Goal: Navigation & Orientation: Find specific page/section

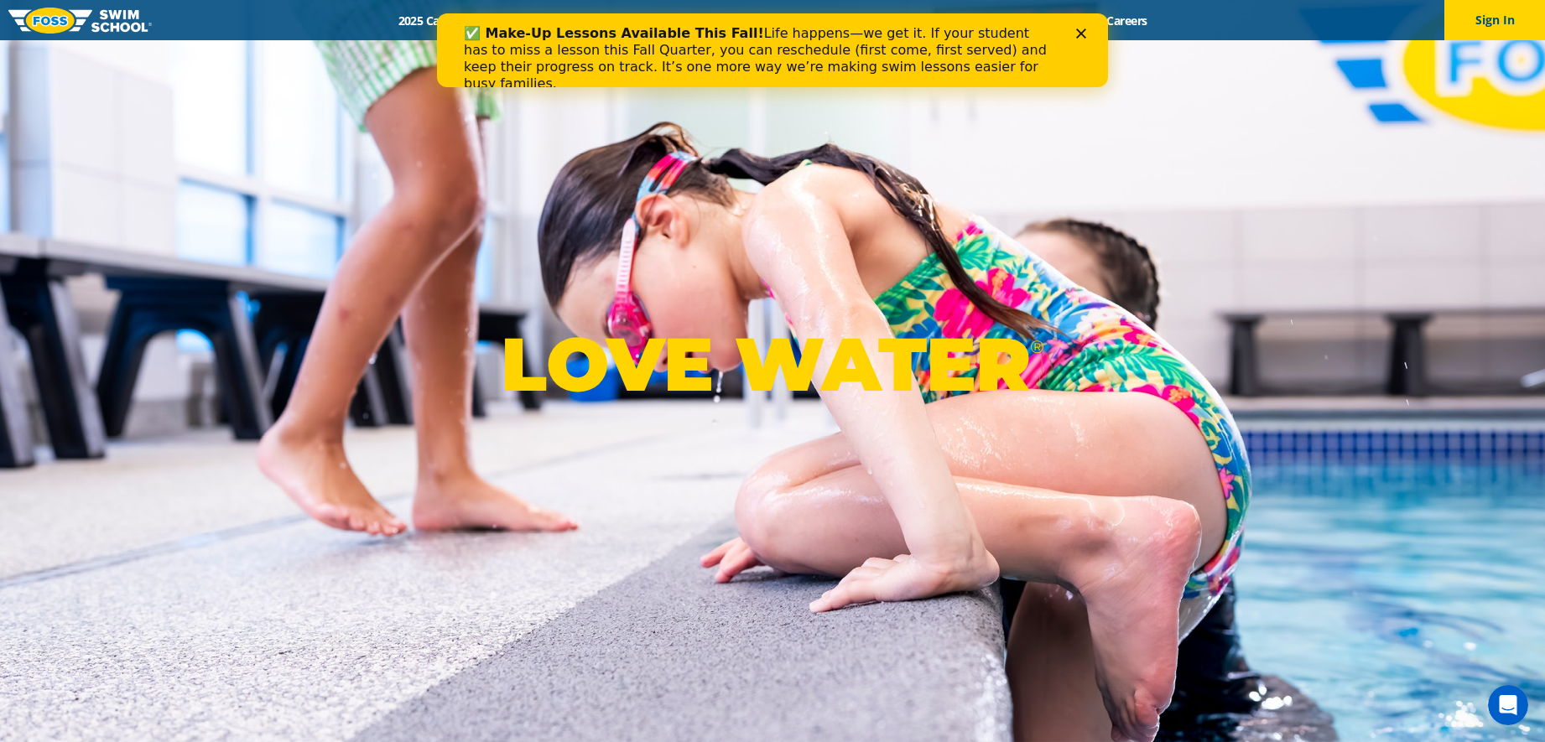
click at [1076, 34] on icon "Close" at bounding box center [1081, 34] width 10 height 10
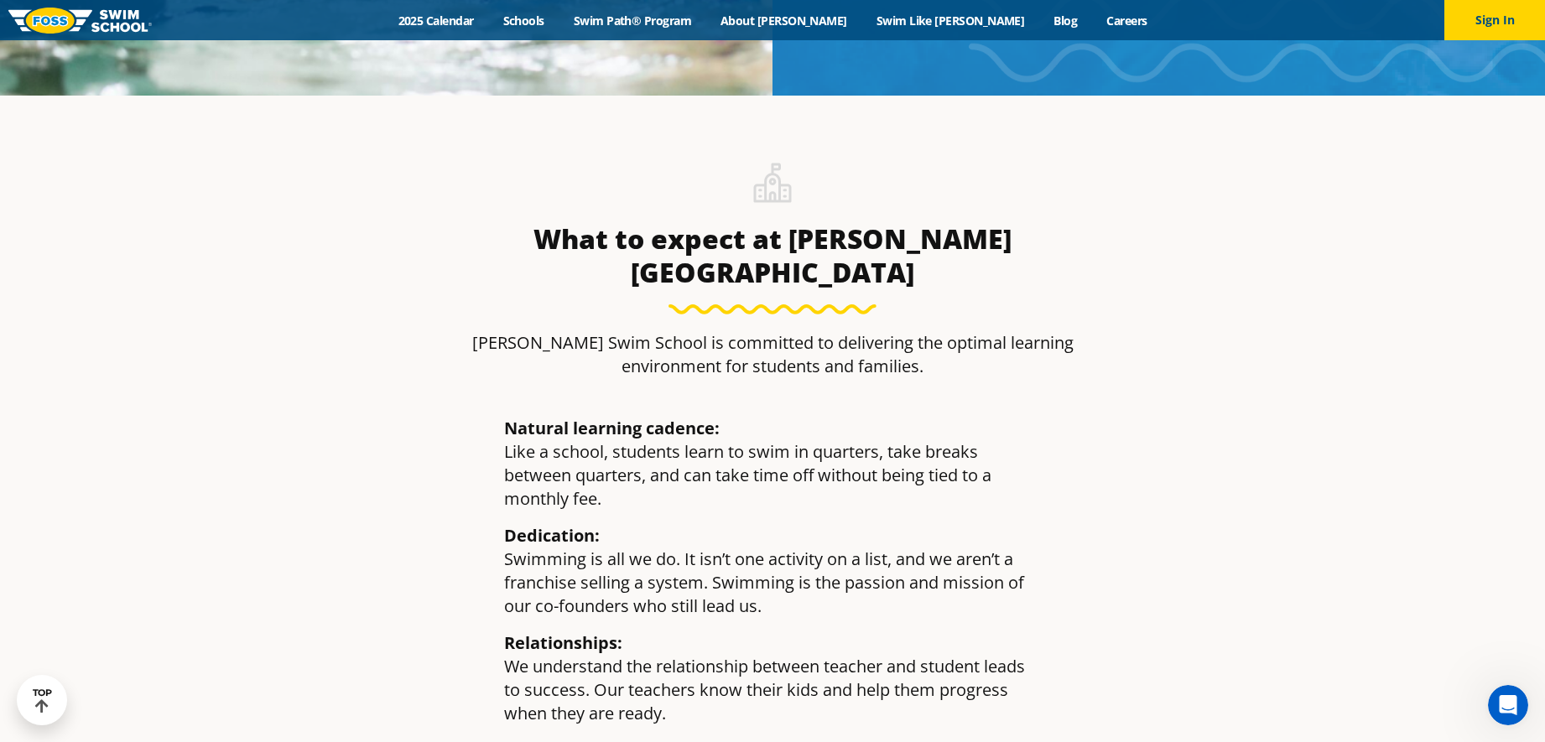
scroll to position [2013, 0]
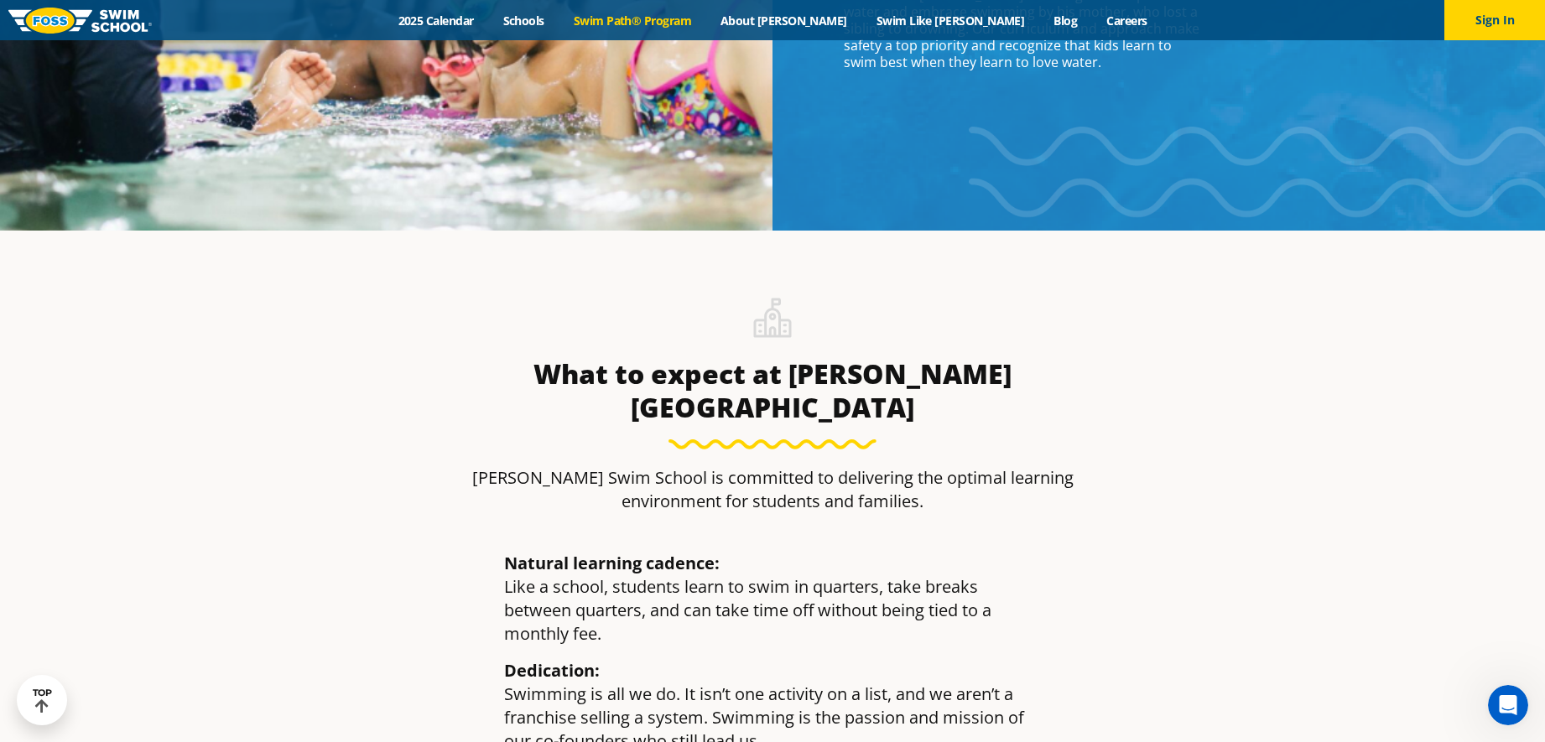
click at [680, 23] on link "Swim Path® Program" at bounding box center [632, 21] width 147 height 16
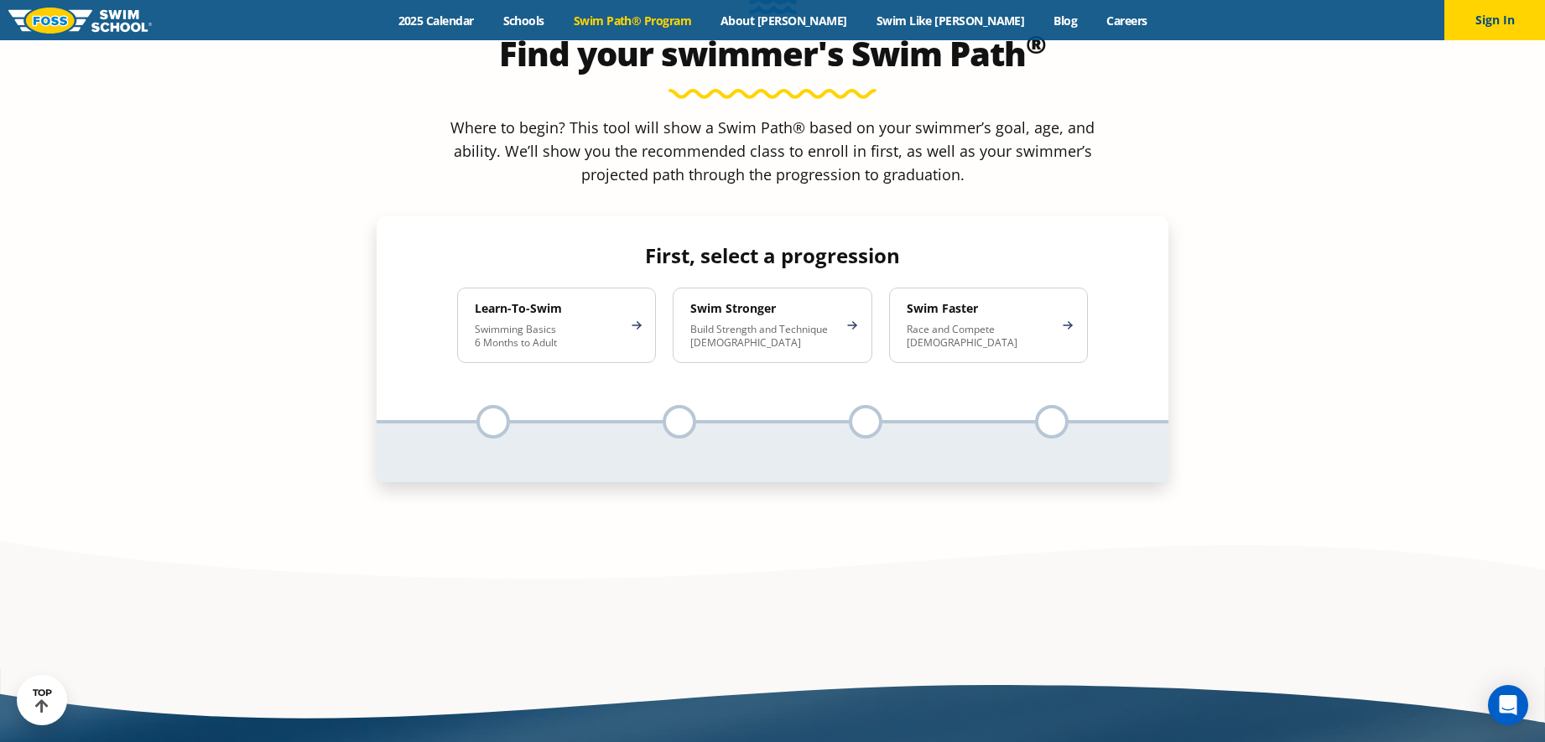
scroll to position [1678, 0]
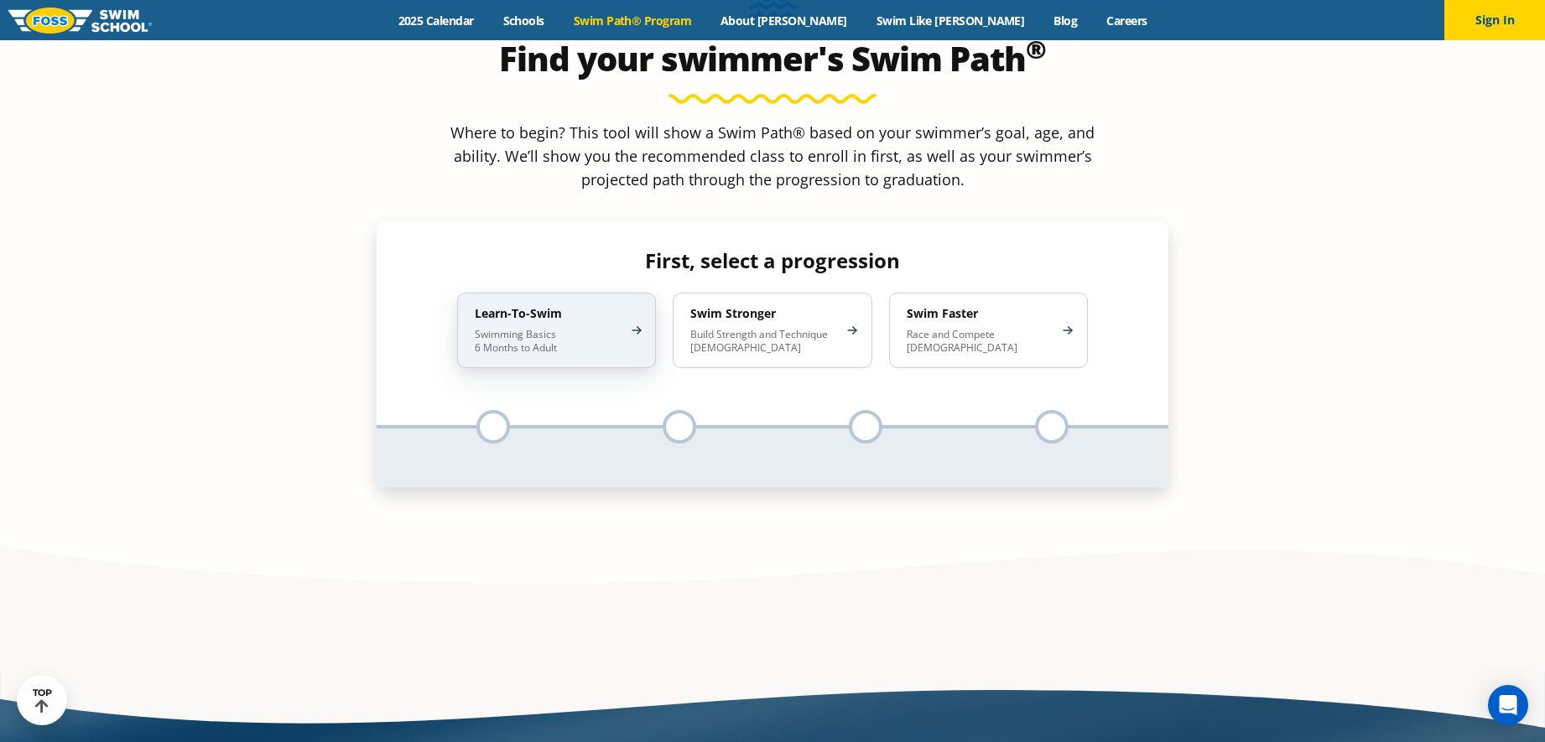
click at [539, 328] on p "Swimming Basics 6 Months to Adult" at bounding box center [548, 341] width 147 height 27
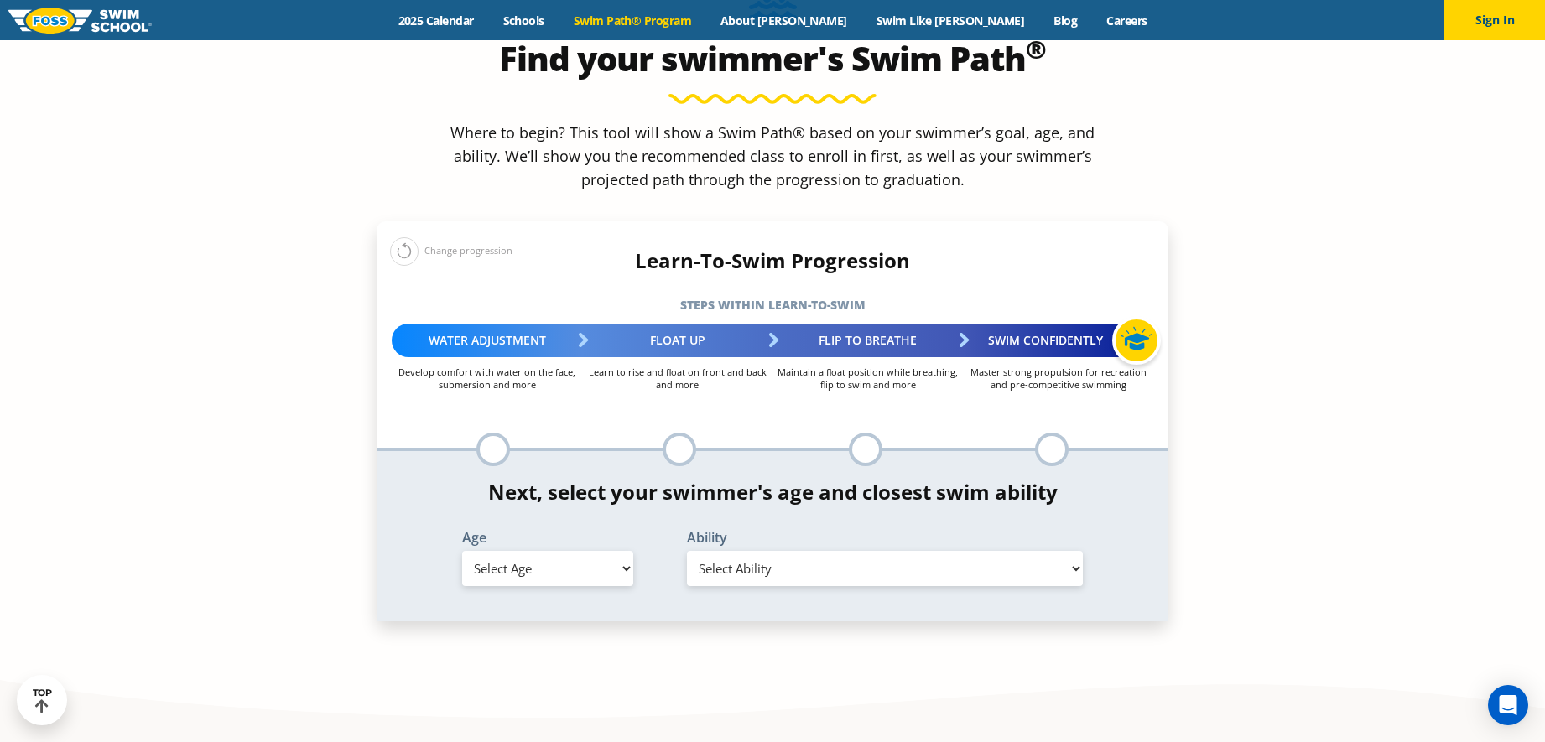
drag, startPoint x: 596, startPoint y: 441, endPoint x: 503, endPoint y: 439, distance: 92.3
click at [596, 551] on select "Select Age 6 months - 1 year 1 year 2 years 3 years 4 years 5 years 6 years 7 y…" at bounding box center [547, 568] width 171 height 35
click at [626, 551] on select "Select Age 6 months - 1 year 1 year 2 years 3 years 4 years 5 years 6 years 7 y…" at bounding box center [547, 568] width 171 height 35
click at [537, 551] on select "Select Age 6 months - 1 year 1 year 2 years 3 years 4 years 5 years 6 years 7 y…" at bounding box center [547, 568] width 171 height 35
click at [503, 551] on select "Select Age 6 months - 1 year 1 year 2 years 3 years 4 years 5 years 6 years 7 y…" at bounding box center [547, 568] width 171 height 35
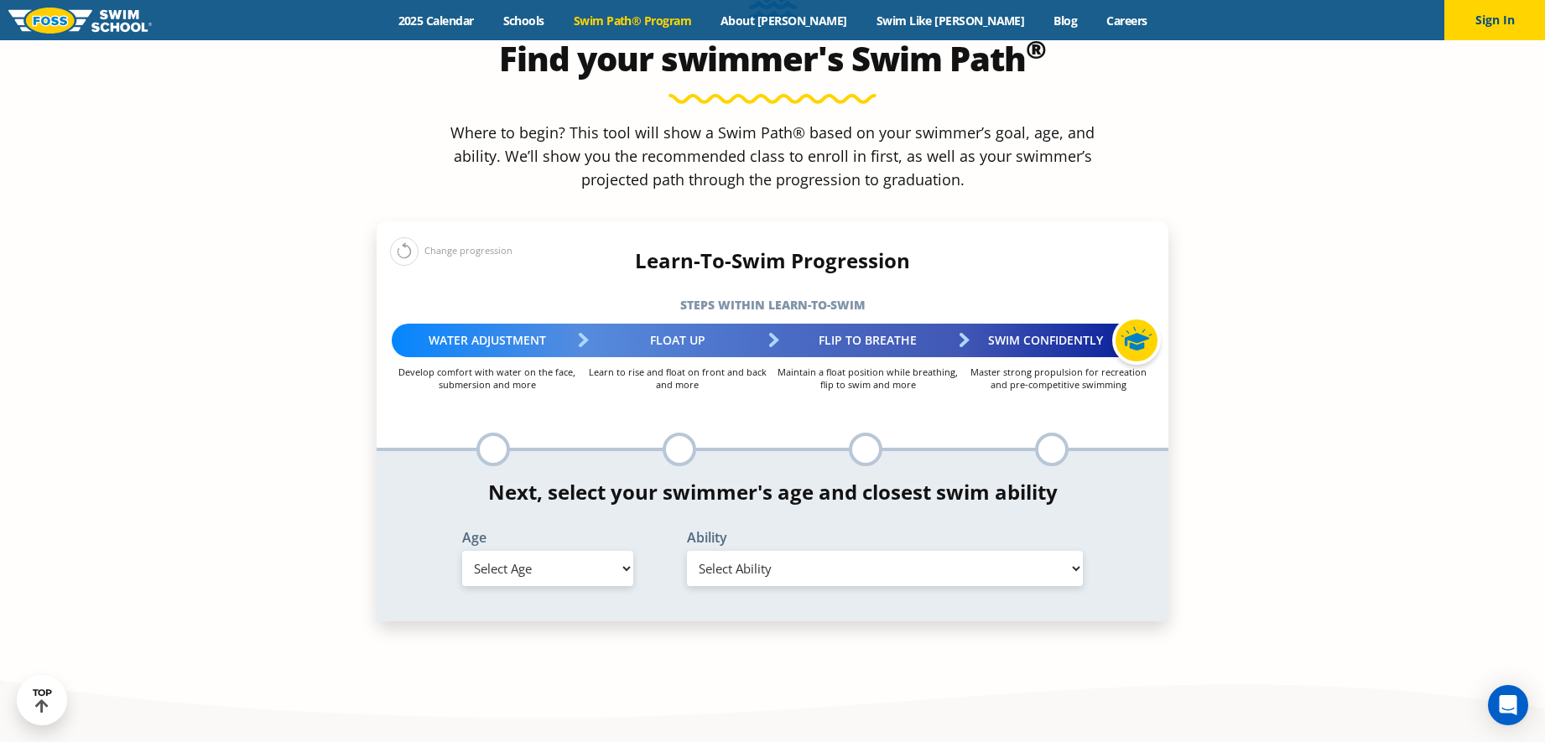
scroll to position [1594, 0]
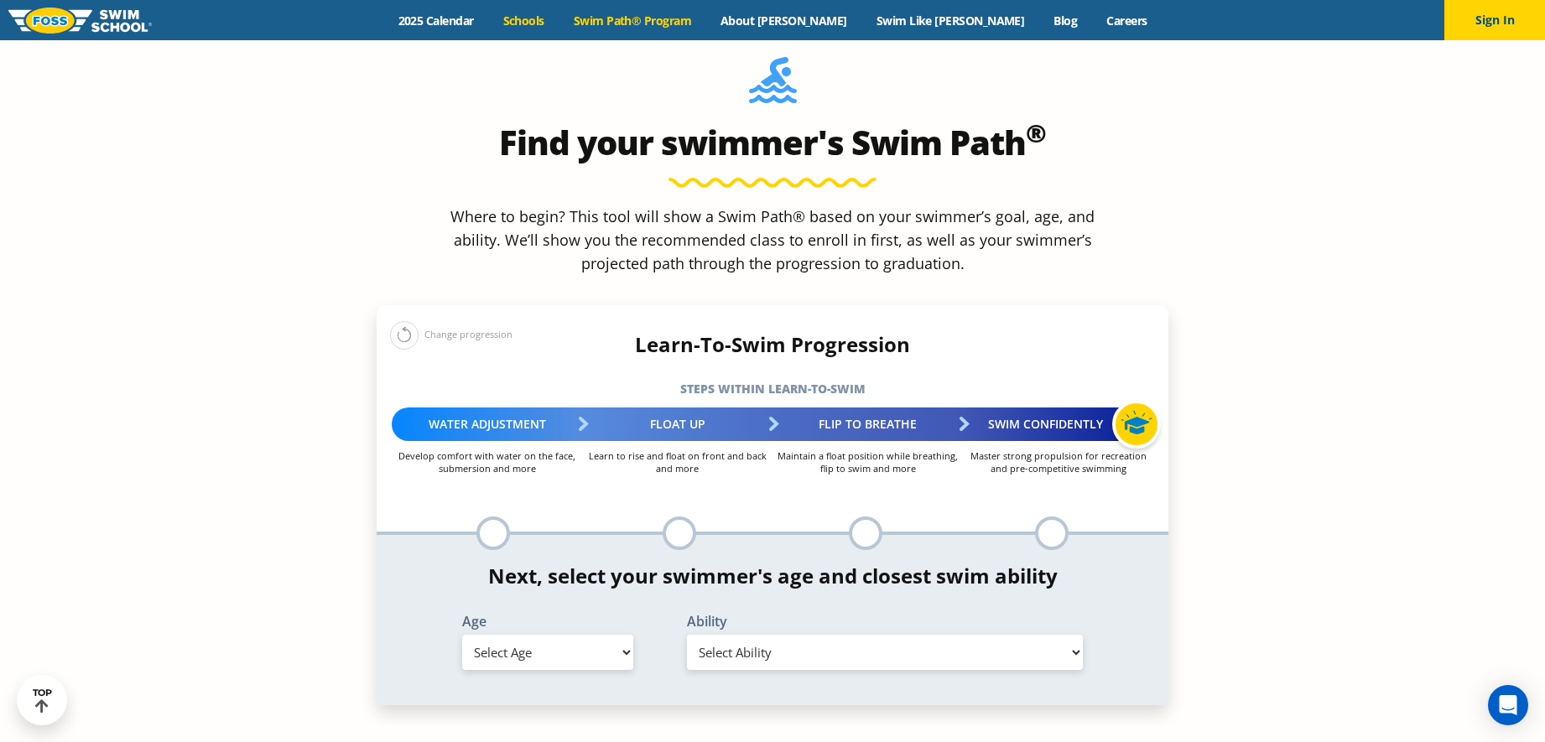
click at [559, 18] on link "Schools" at bounding box center [523, 21] width 70 height 16
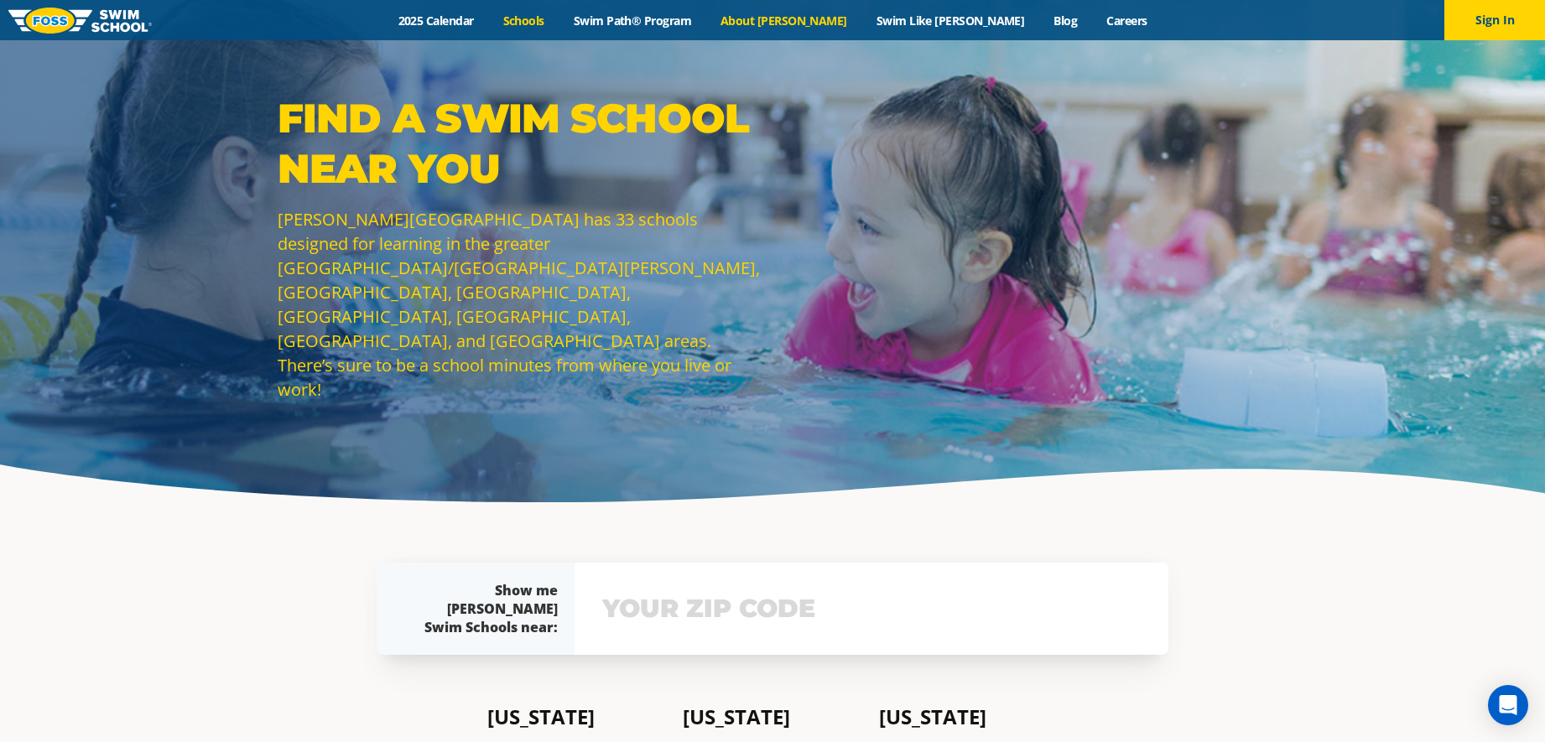
click at [813, 16] on link "About [PERSON_NAME]" at bounding box center [784, 21] width 156 height 16
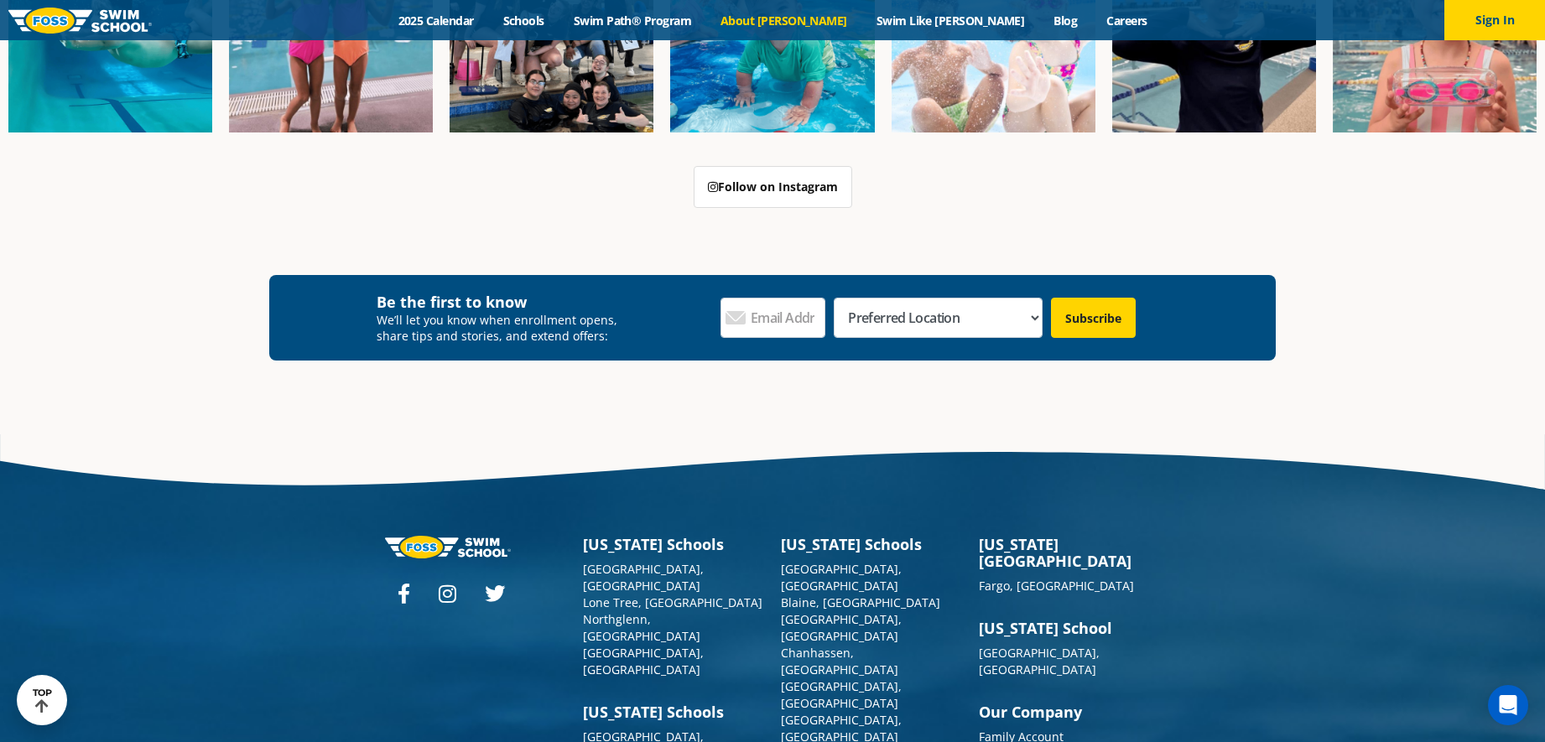
scroll to position [4495, 0]
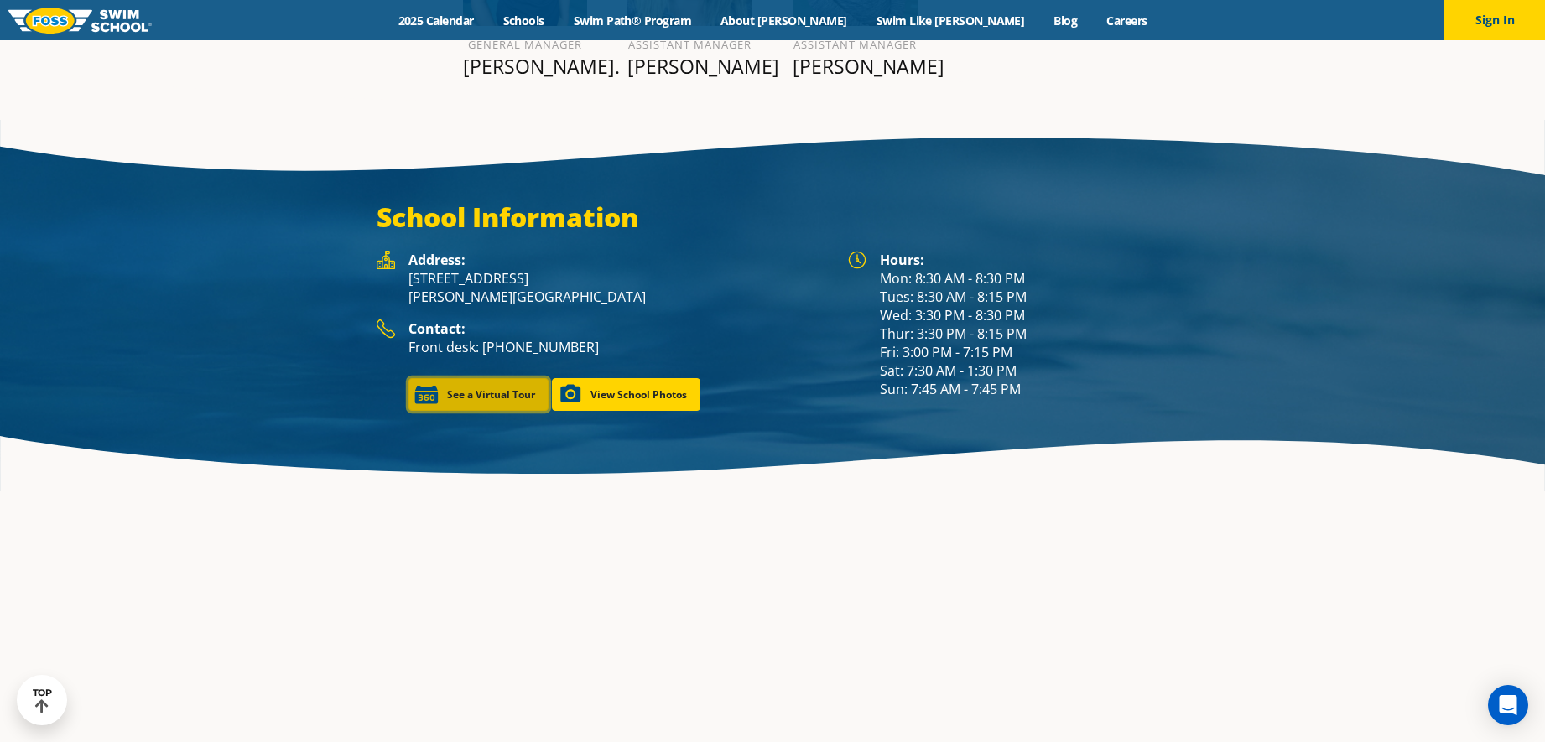
scroll to position [2349, 0]
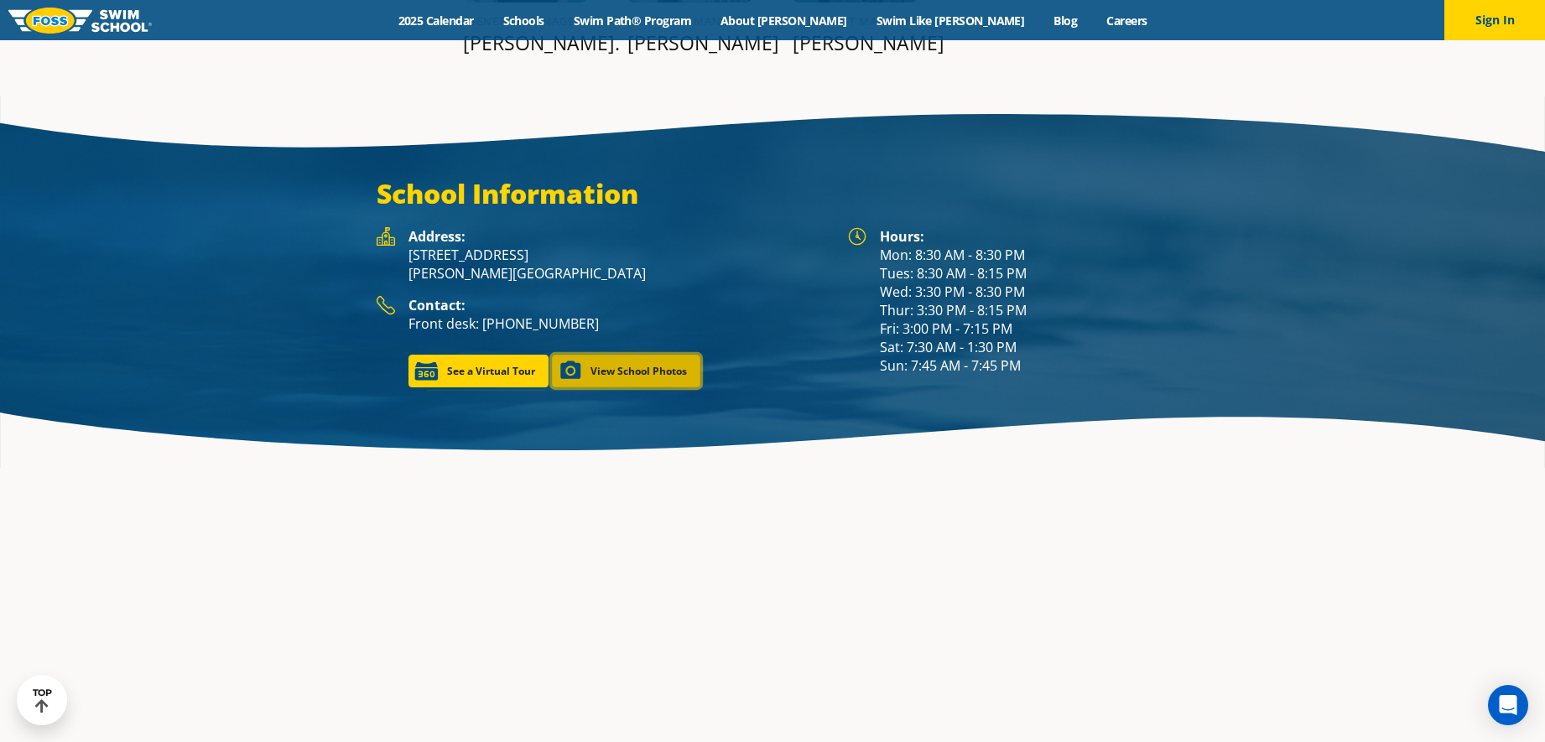
click at [653, 355] on link "View School Photos" at bounding box center [626, 371] width 148 height 33
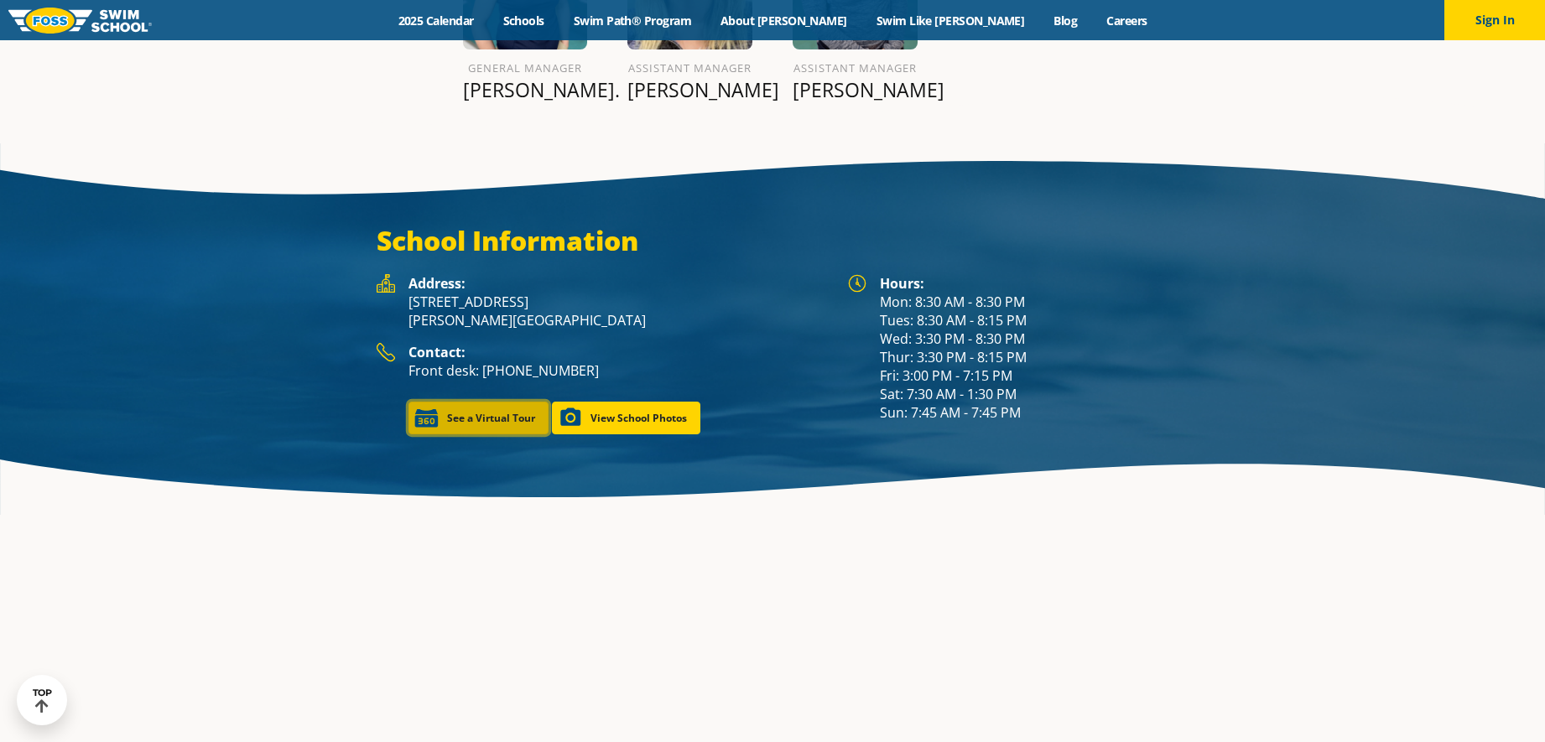
click at [507, 402] on link "See a Virtual Tour" at bounding box center [479, 418] width 140 height 33
